Goal: Information Seeking & Learning: Learn about a topic

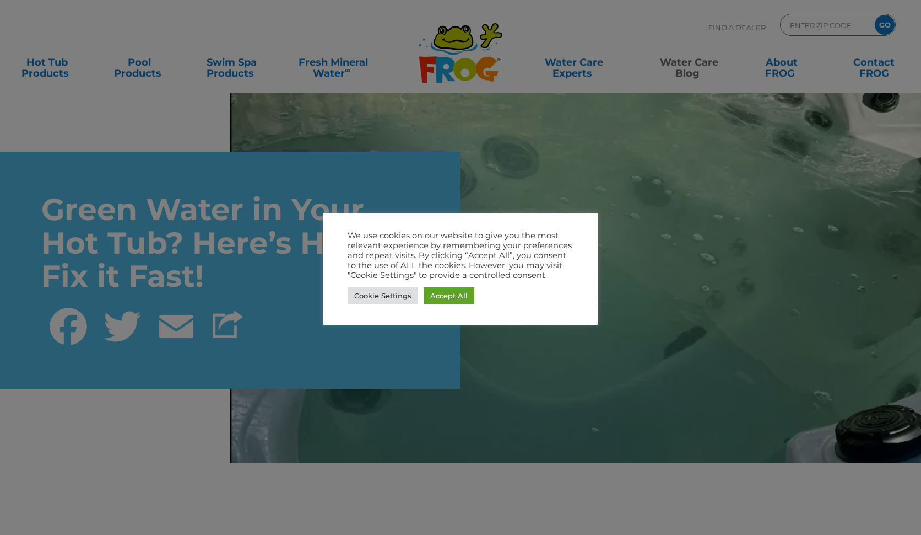
click at [577, 237] on div "We use cookies on our website to give you the most relevant experience by remem…" at bounding box center [461, 269] width 276 height 112
drag, startPoint x: 399, startPoint y: 222, endPoint x: 385, endPoint y: 223, distance: 14.3
click at [387, 223] on div "We use cookies on our website to give you the most relevant experience by remem…" at bounding box center [461, 269] width 276 height 112
drag, startPoint x: 385, startPoint y: 223, endPoint x: 337, endPoint y: 269, distance: 67.0
click at [337, 269] on div "We use cookies on our website to give you the most relevant experience by remem…" at bounding box center [461, 269] width 276 height 112
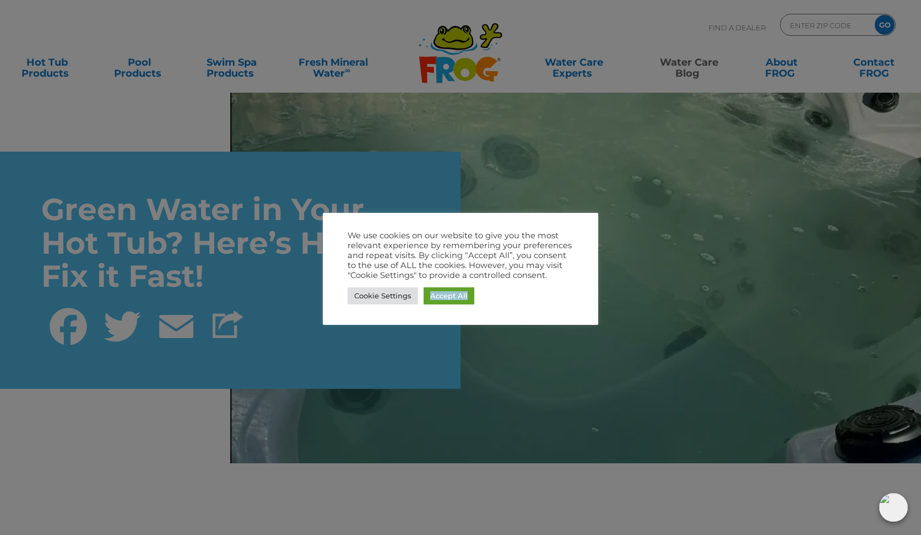
drag, startPoint x: 473, startPoint y: 320, endPoint x: 481, endPoint y: 320, distance: 7.7
click at [481, 320] on div "We use cookies on our website to give you the most relevant experience by remem…" at bounding box center [461, 269] width 276 height 112
click at [703, 299] on div at bounding box center [460, 267] width 921 height 535
click at [389, 181] on div at bounding box center [460, 267] width 921 height 535
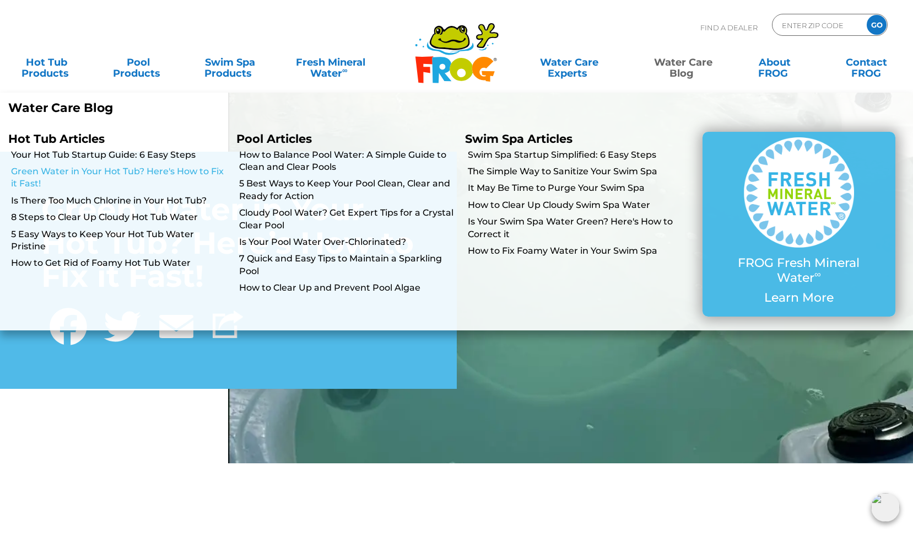
click at [112, 172] on link "Green Water in Your Hot Tub? Here's How to Fix it Fast!" at bounding box center [119, 177] width 217 height 25
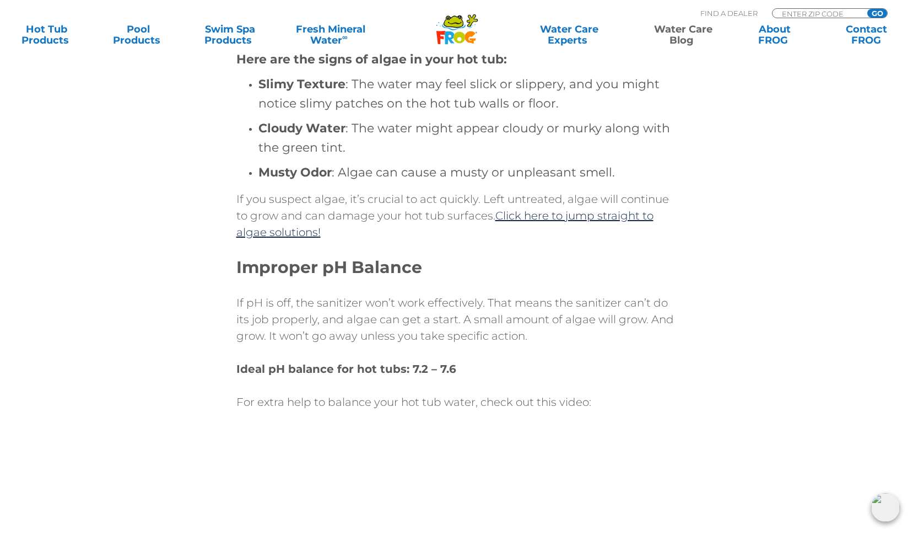
scroll to position [992, 0]
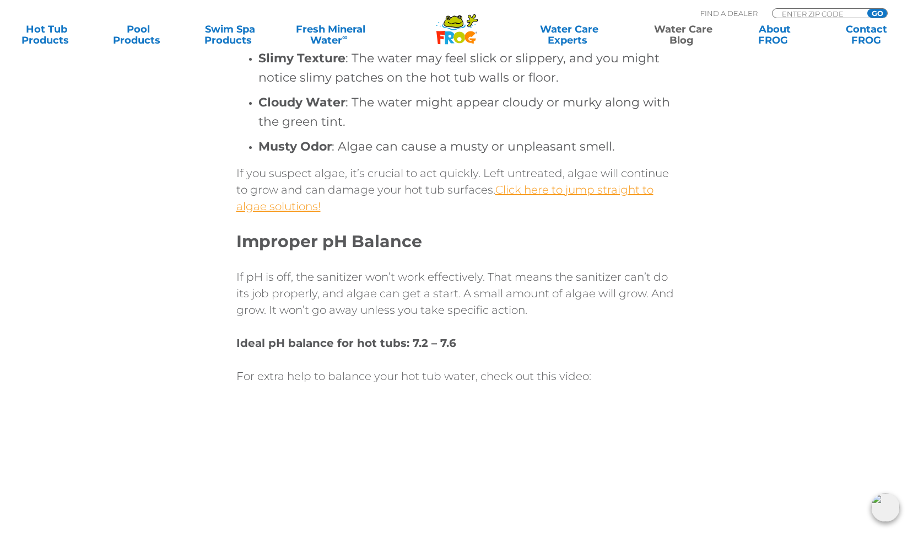
click at [613, 190] on link "Click here to jump straight to algae solutions!" at bounding box center [444, 198] width 417 height 30
